Goal: Find specific page/section: Locate a particular part of the current website

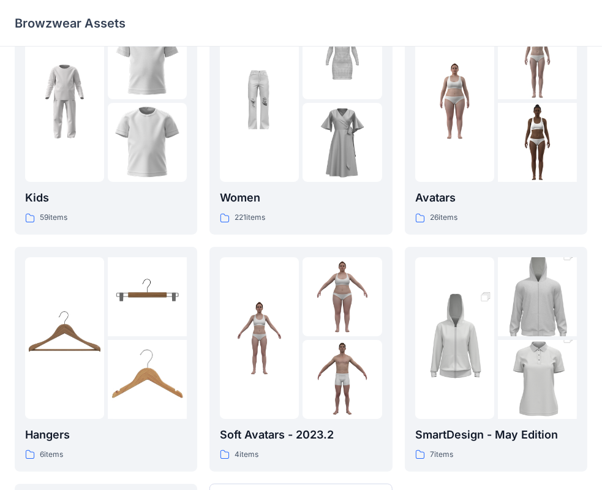
scroll to position [122, 0]
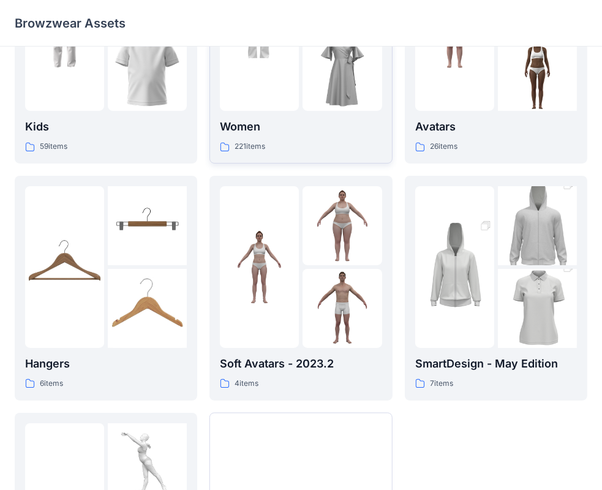
click at [303, 108] on img at bounding box center [342, 71] width 79 height 79
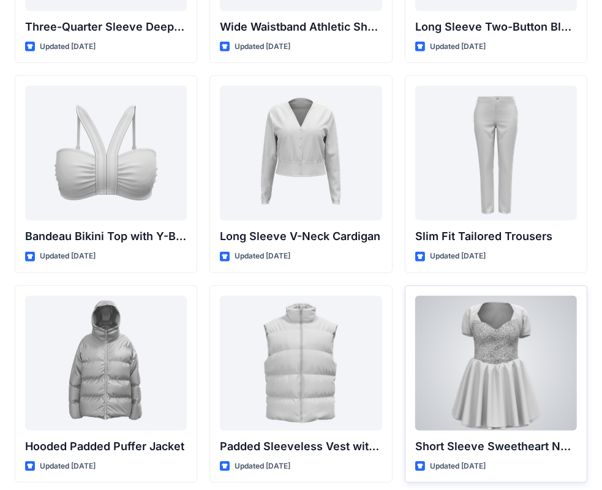
scroll to position [1233, 0]
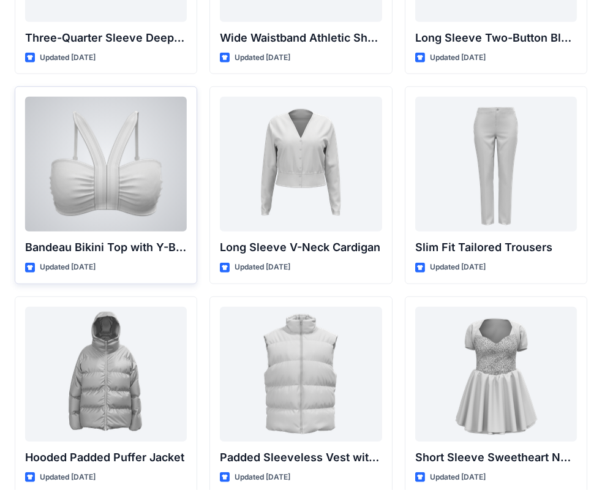
click at [50, 175] on div at bounding box center [106, 164] width 162 height 135
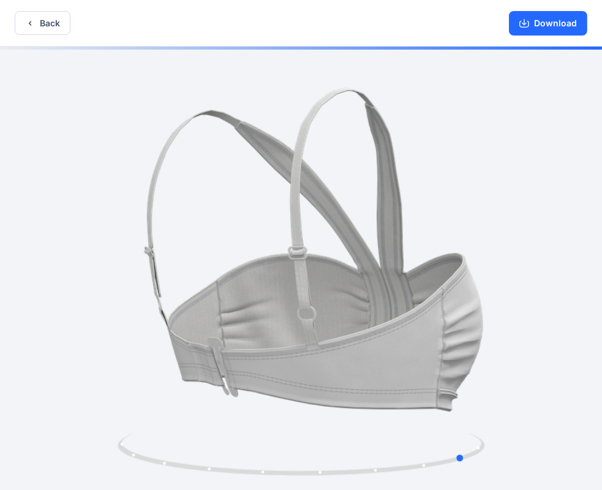
drag, startPoint x: 339, startPoint y: 467, endPoint x: 136, endPoint y: 484, distance: 203.4
click at [136, 484] on div at bounding box center [301, 270] width 602 height 446
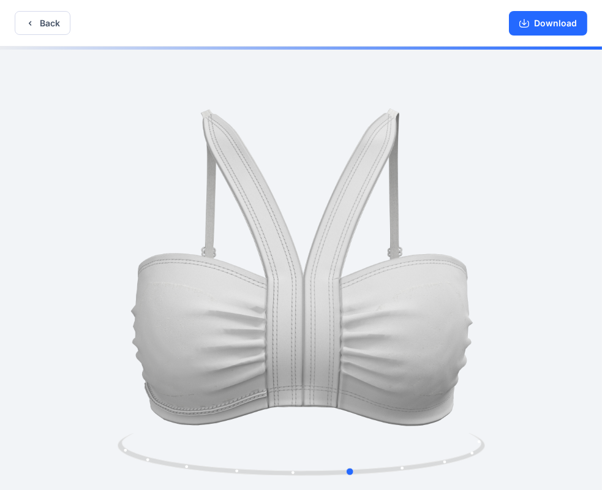
drag, startPoint x: 318, startPoint y: 475, endPoint x: 205, endPoint y: 484, distance: 114.3
click at [205, 484] on div at bounding box center [301, 270] width 602 height 446
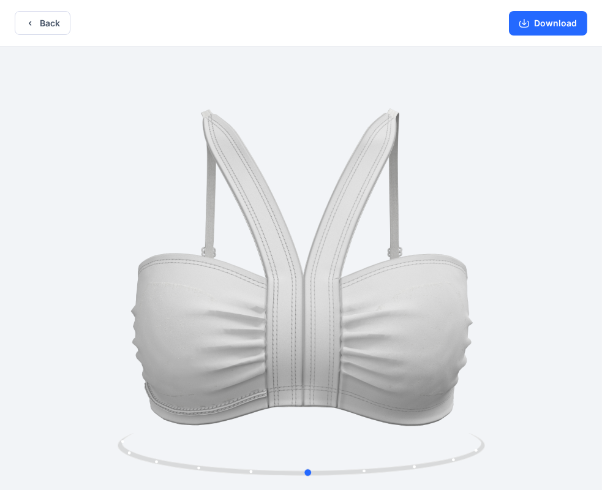
drag, startPoint x: 378, startPoint y: 467, endPoint x: 339, endPoint y: 483, distance: 42.9
click at [339, 483] on div at bounding box center [301, 270] width 602 height 446
click at [53, 21] on button "Back" at bounding box center [43, 23] width 56 height 24
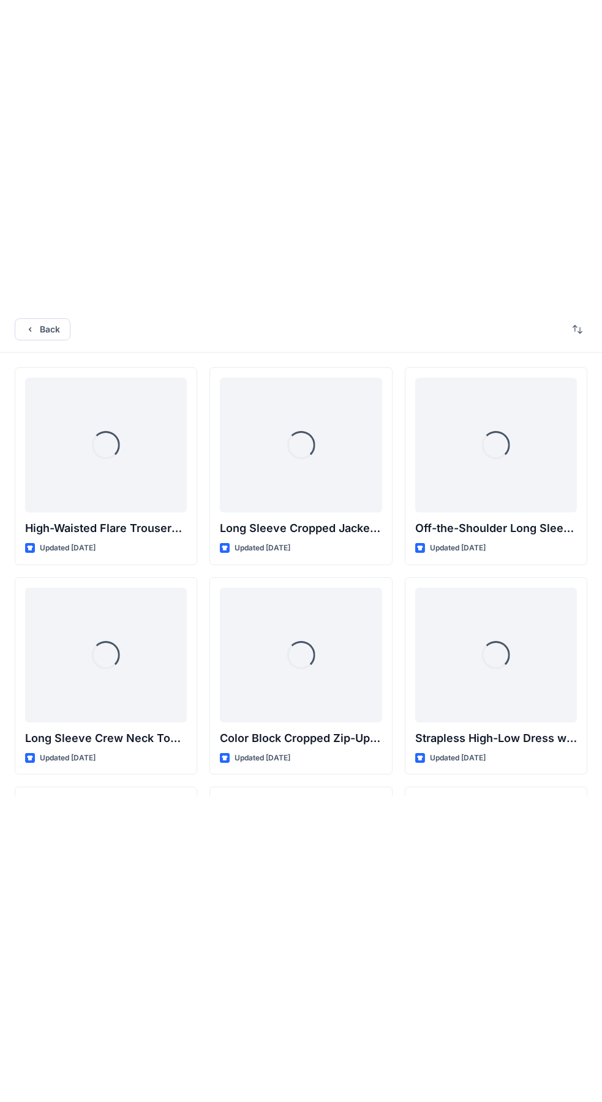
scroll to position [1233, 0]
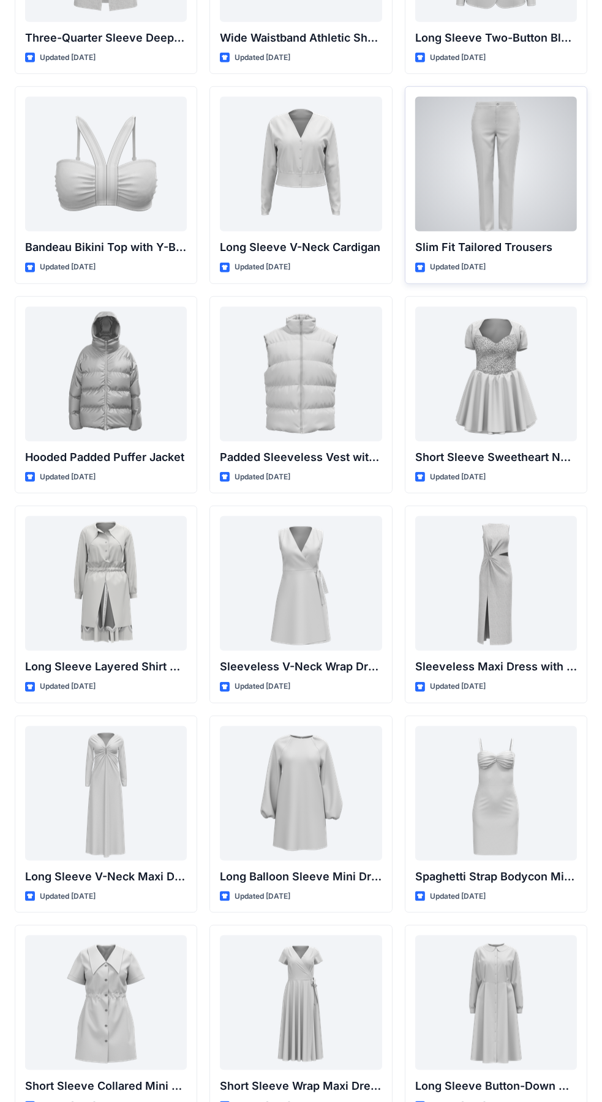
click at [579, 93] on div "Slim Fit Tailored Trousers Updated [DATE]" at bounding box center [496, 185] width 183 height 198
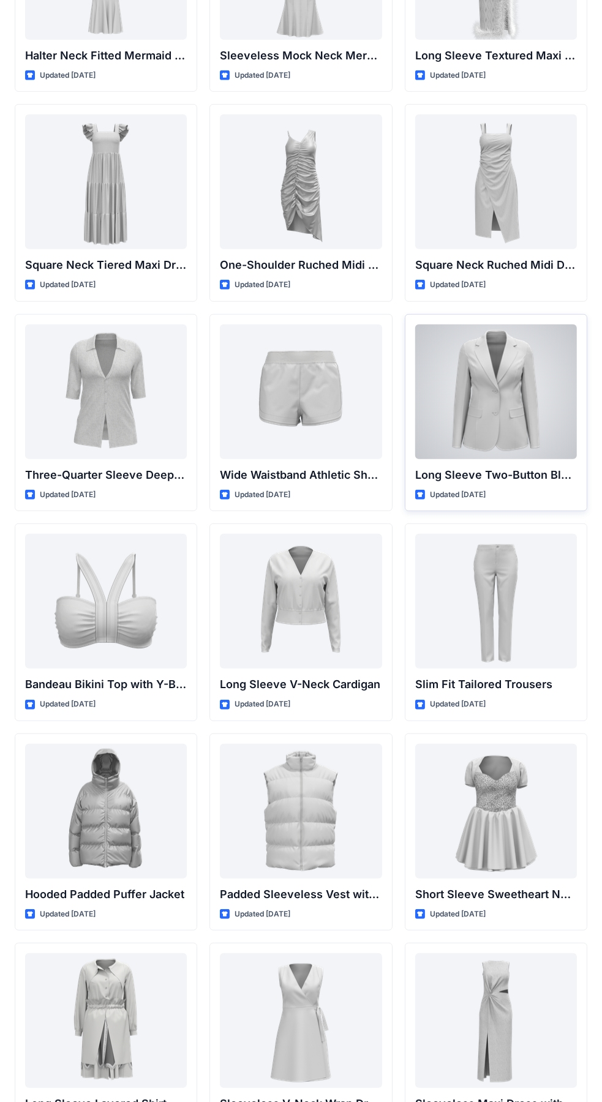
scroll to position [857, 0]
